Goal: Information Seeking & Learning: Find specific fact

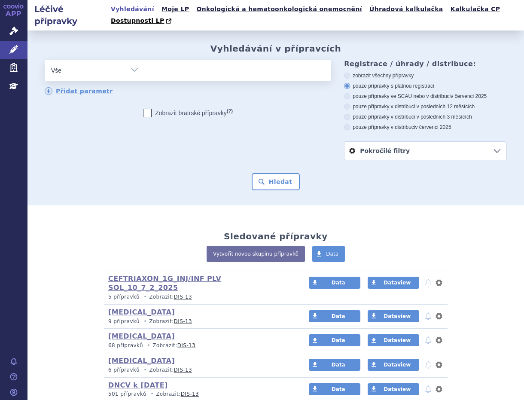
click at [174, 60] on ul at bounding box center [236, 69] width 183 height 18
click at [145, 59] on select at bounding box center [145, 69] width 0 height 21
paste input "0242252"
type input "0242252"
select select "0242252"
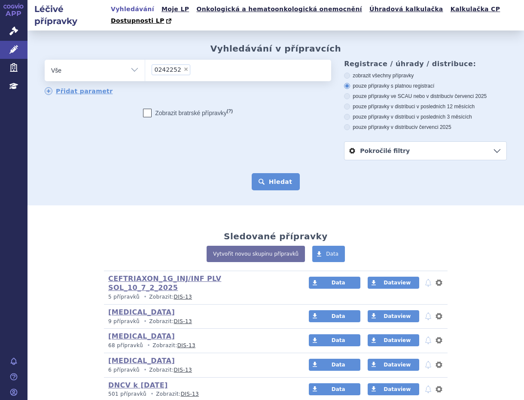
click at [269, 173] on button "Hledat" at bounding box center [276, 181] width 49 height 17
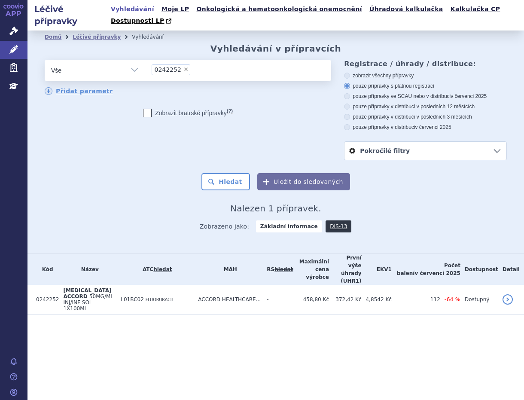
click at [185, 64] on li "× 0242252" at bounding box center [171, 69] width 38 height 11
click at [145, 63] on select "0242252" at bounding box center [145, 69] width 0 height 21
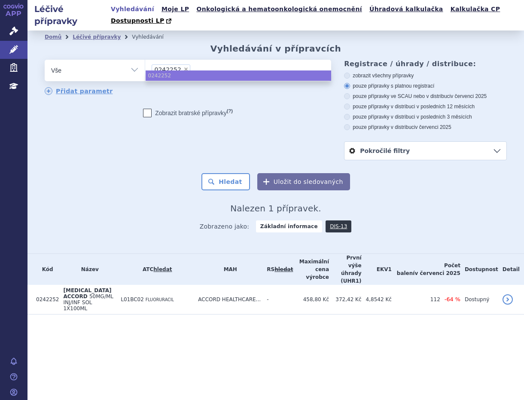
select select
type input "024225"
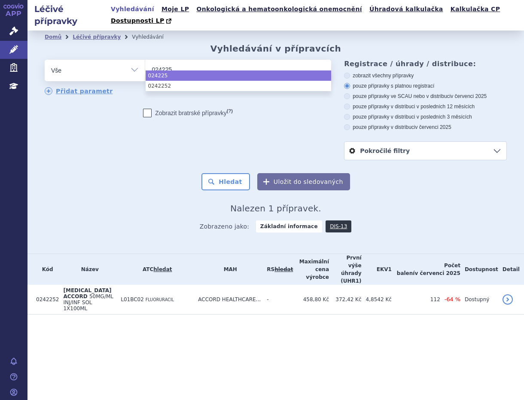
type input "0242251"
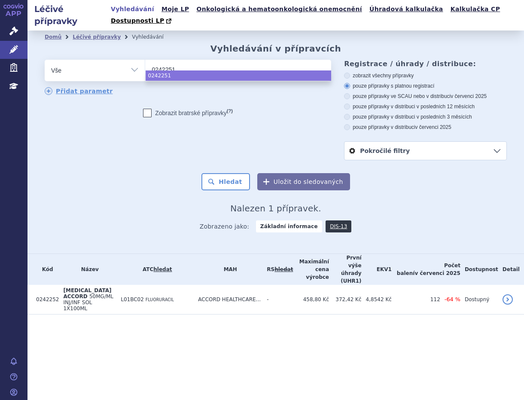
select select "0242251"
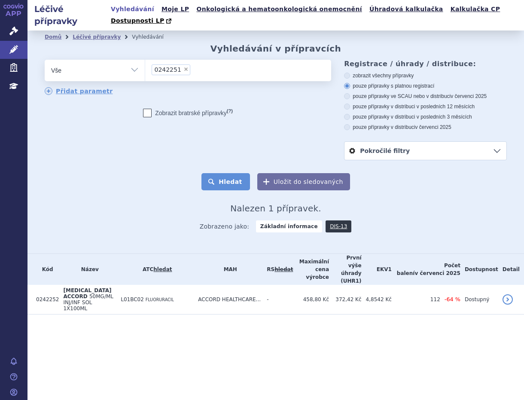
click at [232, 173] on button "Hledat" at bounding box center [225, 181] width 49 height 17
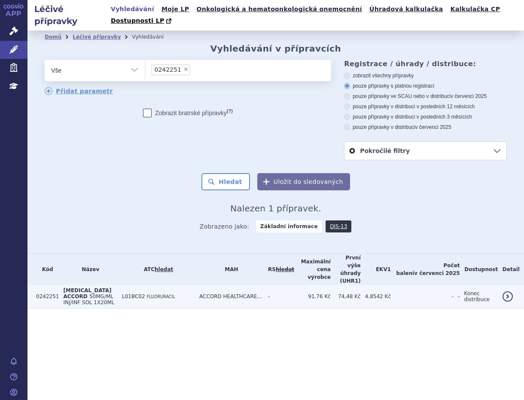
click at [331, 285] on td "91,76 Kč" at bounding box center [312, 297] width 37 height 24
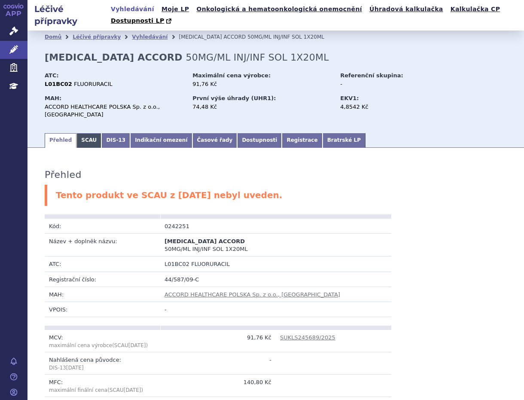
click at [77, 133] on link "SCAU" at bounding box center [88, 140] width 25 height 15
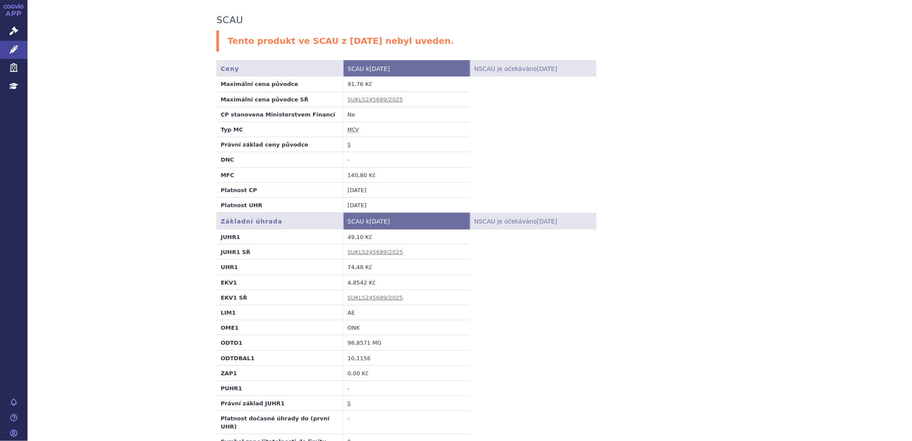
scroll to position [146, 0]
